Goal: Transaction & Acquisition: Purchase product/service

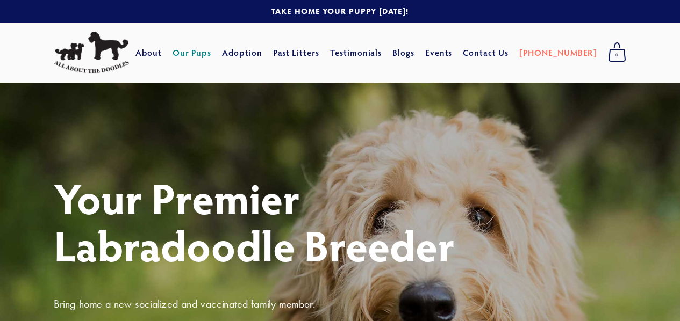
click at [212, 52] on link "Our Pups" at bounding box center [192, 52] width 39 height 19
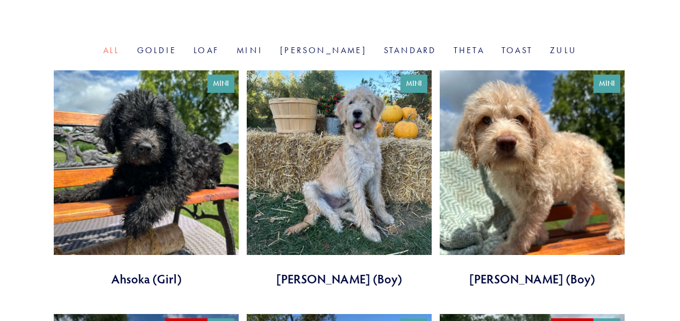
scroll to position [363, 0]
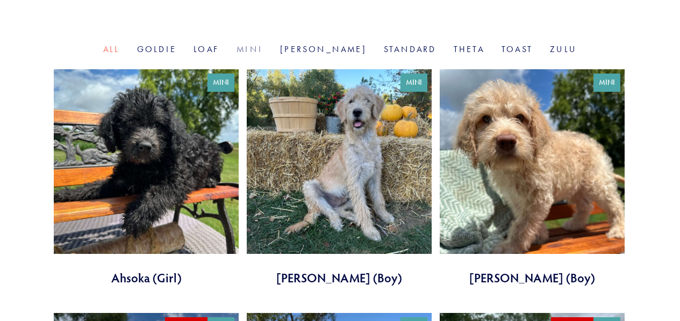
click at [263, 48] on link "Mini" at bounding box center [250, 49] width 26 height 10
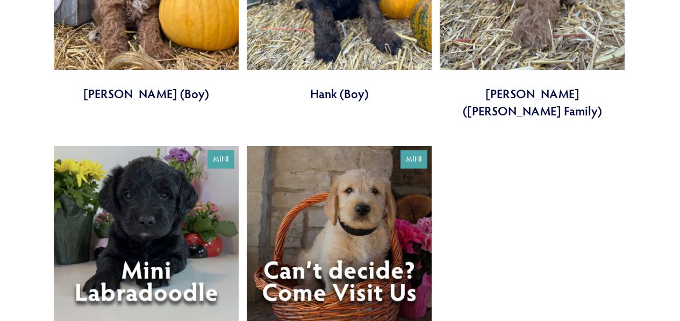
scroll to position [1836, 0]
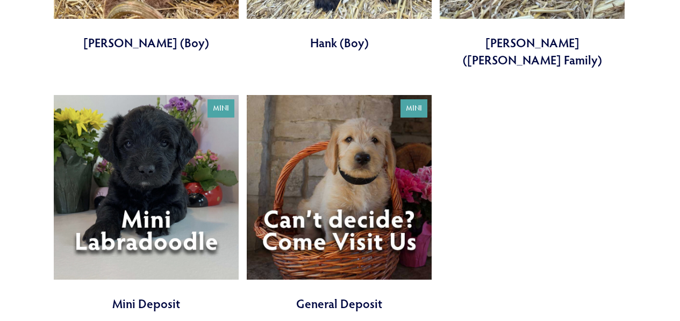
click at [159, 117] on link at bounding box center [146, 203] width 185 height 217
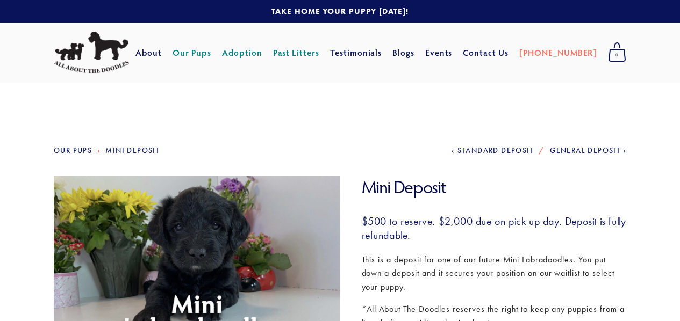
click at [262, 50] on link "Adoption" at bounding box center [242, 52] width 40 height 19
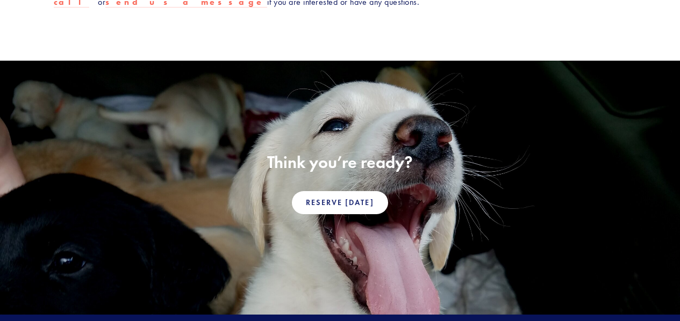
scroll to position [692, 0]
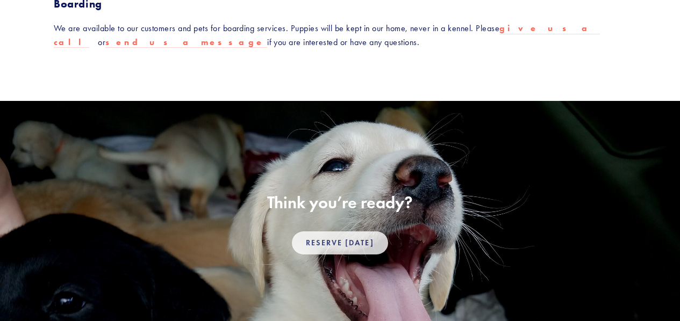
click at [344, 235] on link "Reserve [DATE]" at bounding box center [340, 243] width 96 height 23
